Goal: Find specific page/section: Find specific page/section

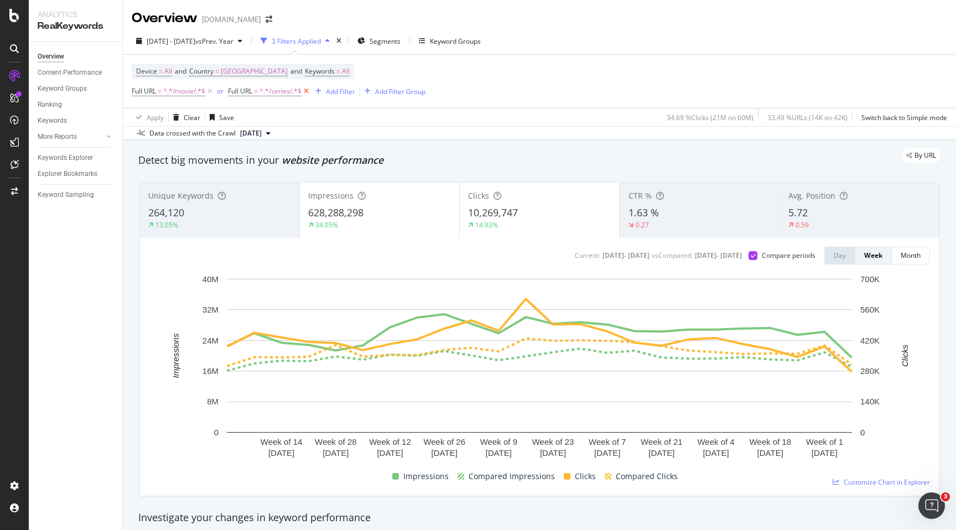
click at [307, 93] on icon at bounding box center [305, 91] width 9 height 11
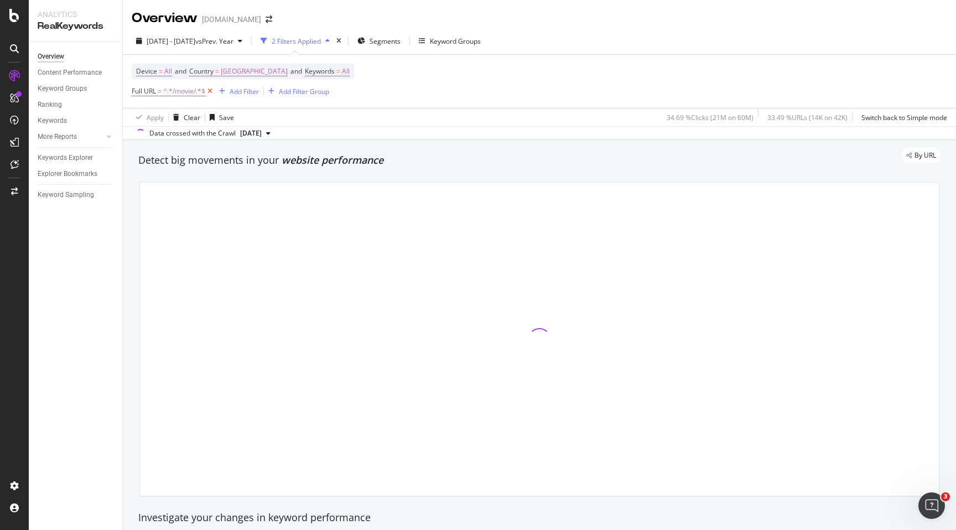
click at [209, 94] on icon at bounding box center [209, 91] width 9 height 11
click at [160, 95] on div "Add Filter" at bounding box center [161, 90] width 29 height 9
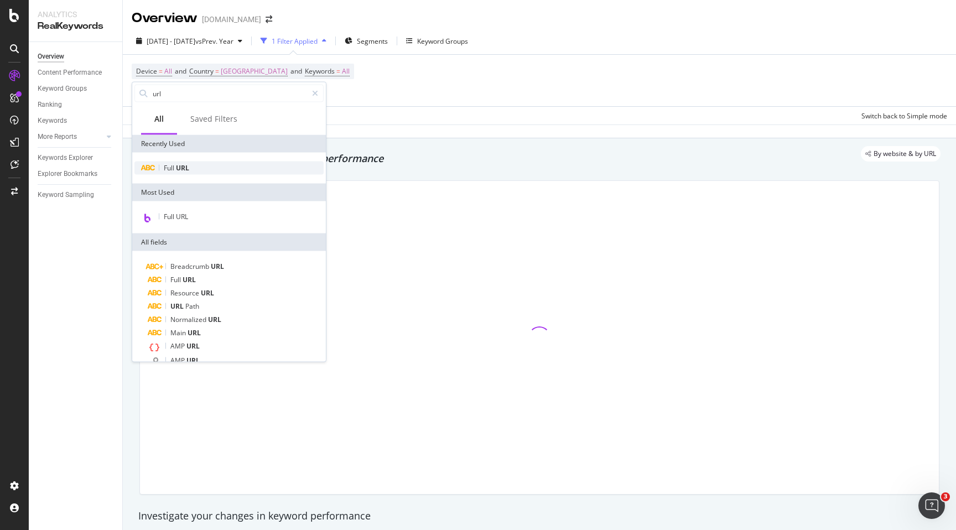
click at [174, 169] on span "Full" at bounding box center [170, 167] width 12 height 9
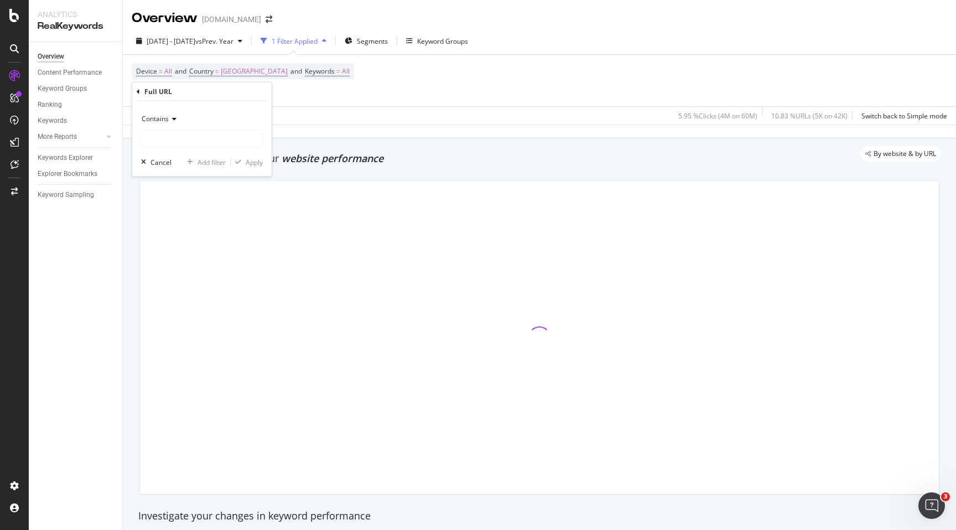
click at [173, 120] on icon at bounding box center [173, 119] width 8 height 7
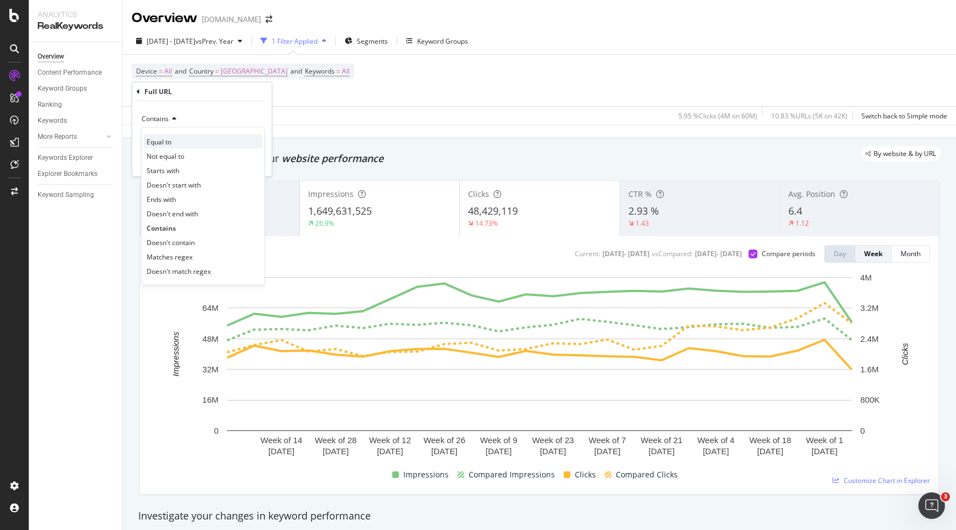
click at [223, 141] on div "Equal to" at bounding box center [203, 141] width 118 height 14
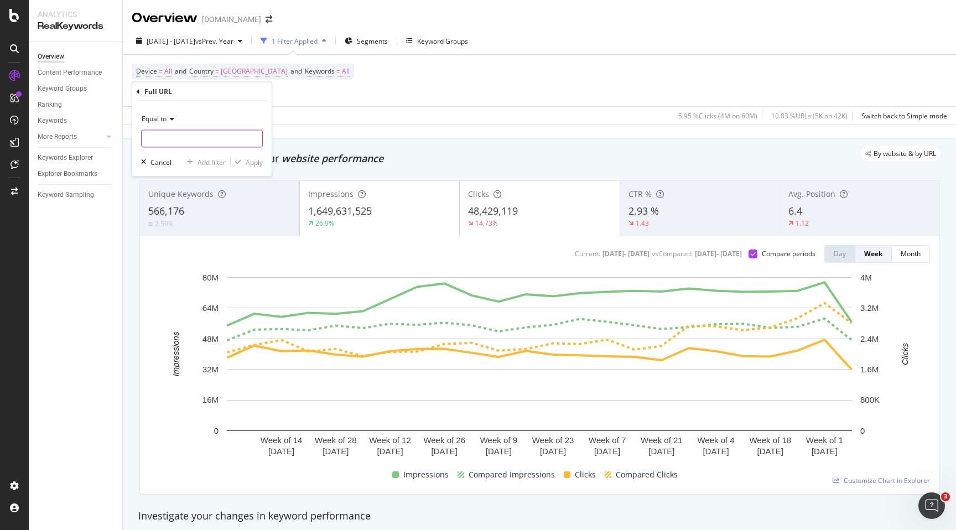
click at [213, 139] on input "text" at bounding box center [202, 139] width 121 height 18
type input "[URL][DOMAIN_NAME]"
click at [249, 161] on div "Apply" at bounding box center [254, 161] width 17 height 9
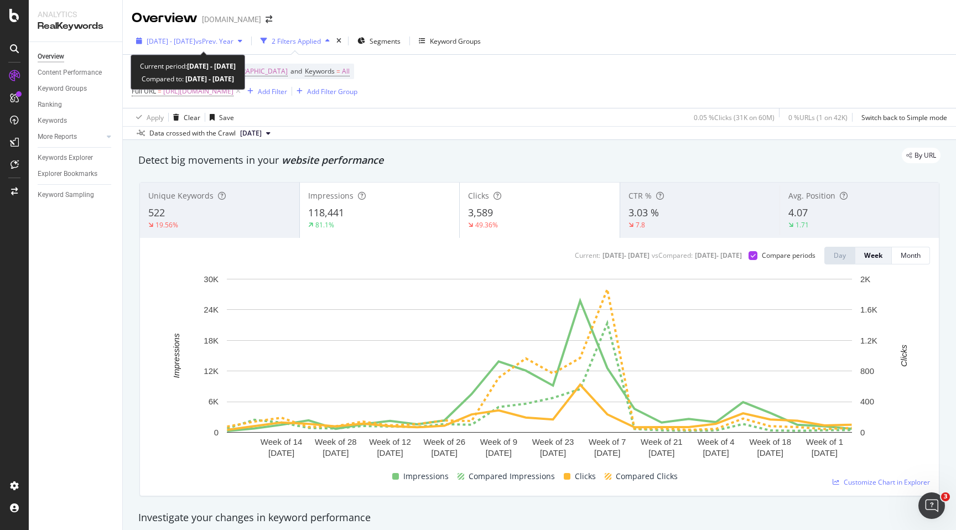
click at [242, 43] on icon "button" at bounding box center [240, 41] width 4 height 7
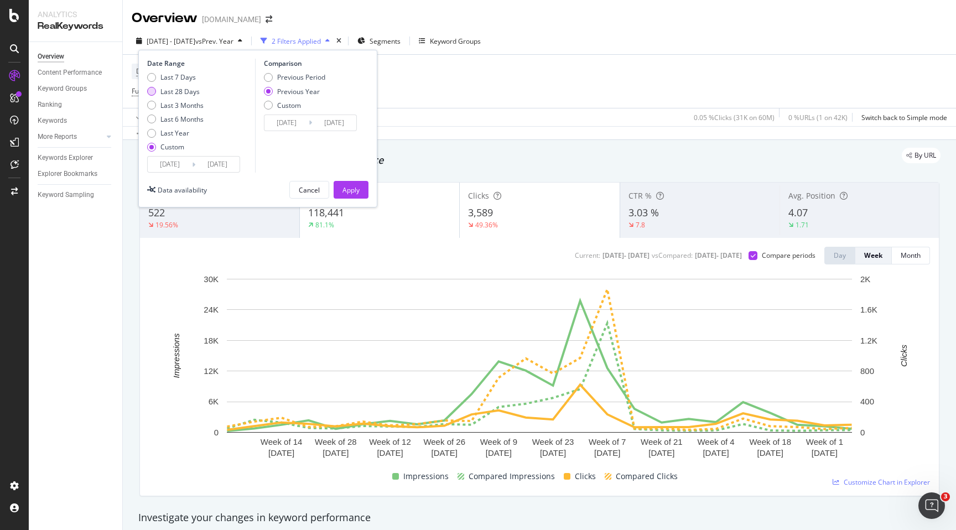
click at [193, 95] on div "Last 28 Days" at bounding box center [179, 91] width 39 height 9
type input "[DATE]"
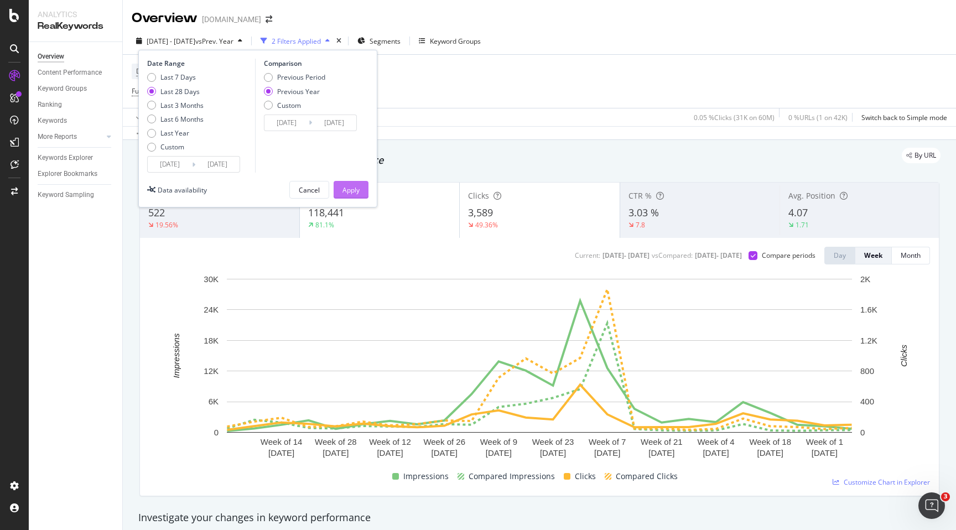
click at [356, 191] on div "Apply" at bounding box center [350, 189] width 17 height 9
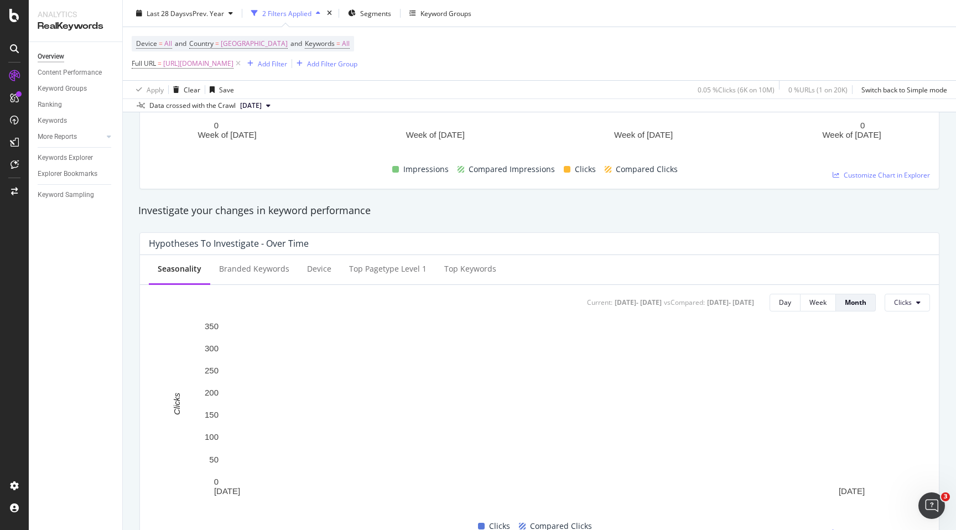
scroll to position [306, 0]
